Goal: Transaction & Acquisition: Obtain resource

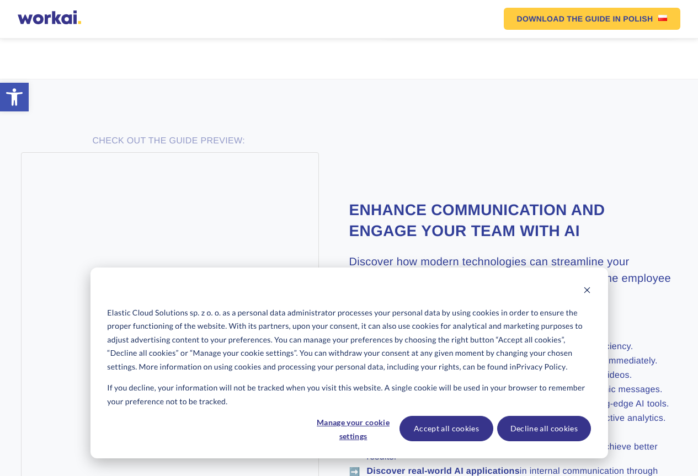
scroll to position [496, 0]
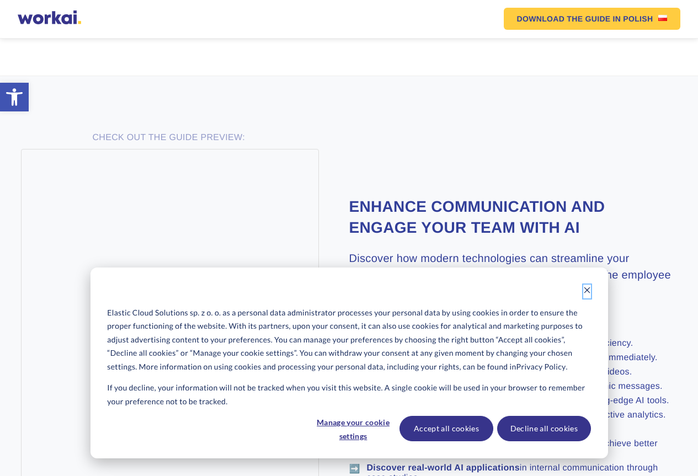
click at [584, 291] on icon "Dismiss cookie banner" at bounding box center [587, 290] width 8 height 8
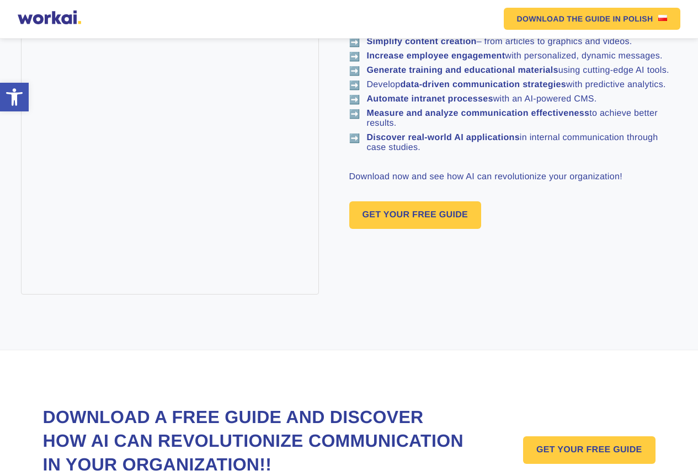
scroll to position [827, 0]
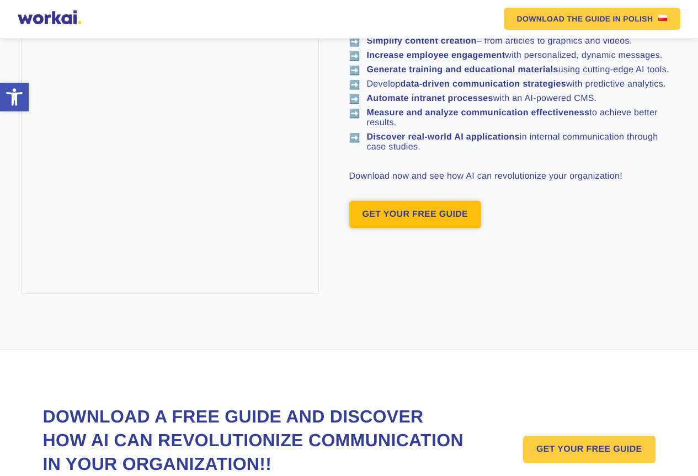
click at [414, 228] on link "GET YOUR FREE GUIDE" at bounding box center [415, 215] width 132 height 28
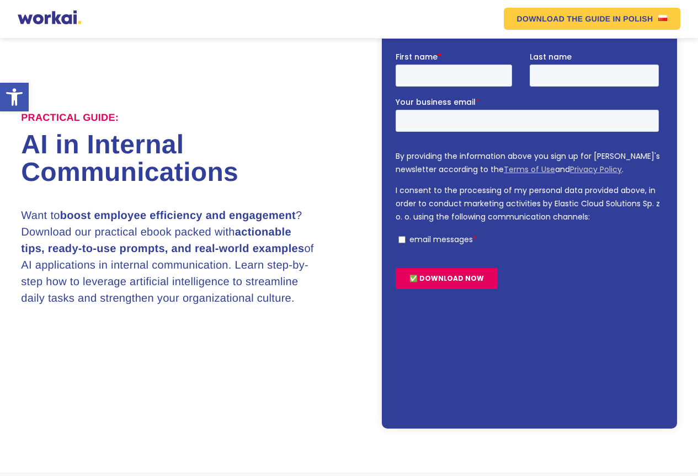
scroll to position [96, 0]
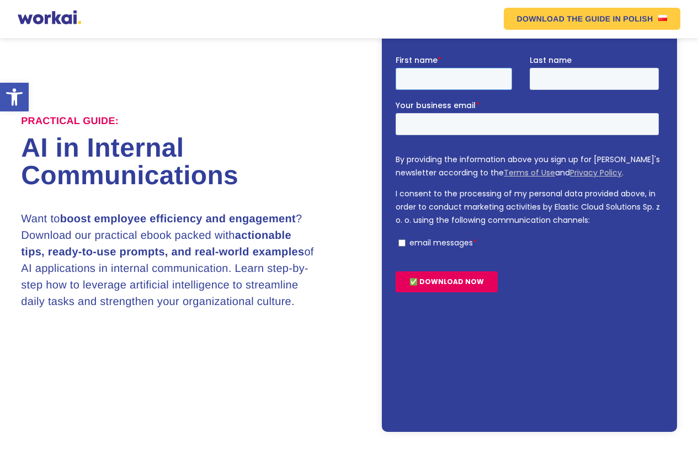
click at [414, 78] on input "First name *" at bounding box center [453, 78] width 116 height 22
type input "BHUVANESH"
type input "VYAS"
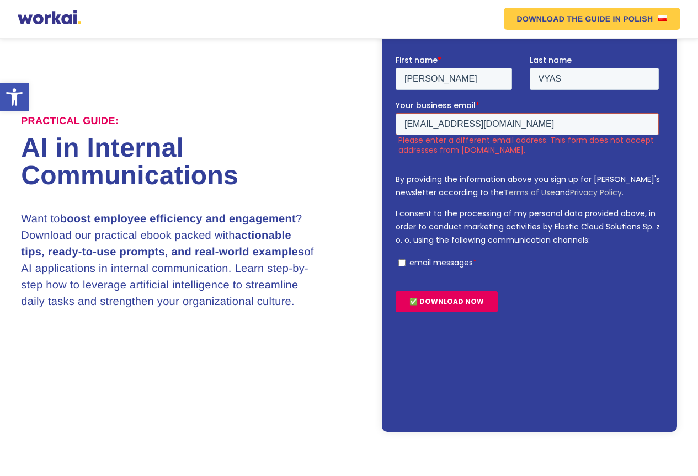
click at [488, 123] on input "bvyas21@gmail.com" at bounding box center [526, 123] width 263 height 22
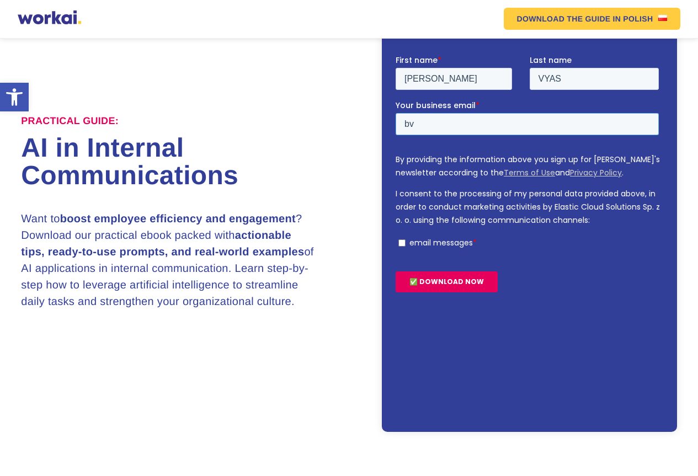
type input "b"
type input "mail@rajasthanudyog.com"
click at [401, 245] on input "email messages *" at bounding box center [401, 242] width 7 height 7
checkbox input "true"
click at [442, 280] on input "✅ DOWNLOAD NOW" at bounding box center [446, 281] width 102 height 21
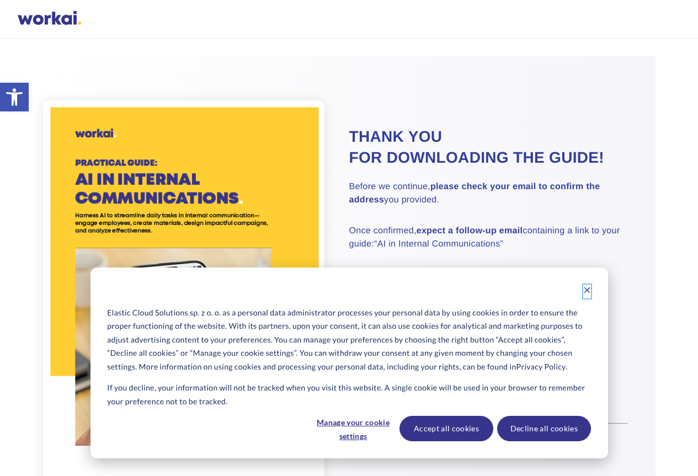
click at [586, 289] on icon "Dismiss cookie banner" at bounding box center [586, 290] width 6 height 6
